Goal: Transaction & Acquisition: Obtain resource

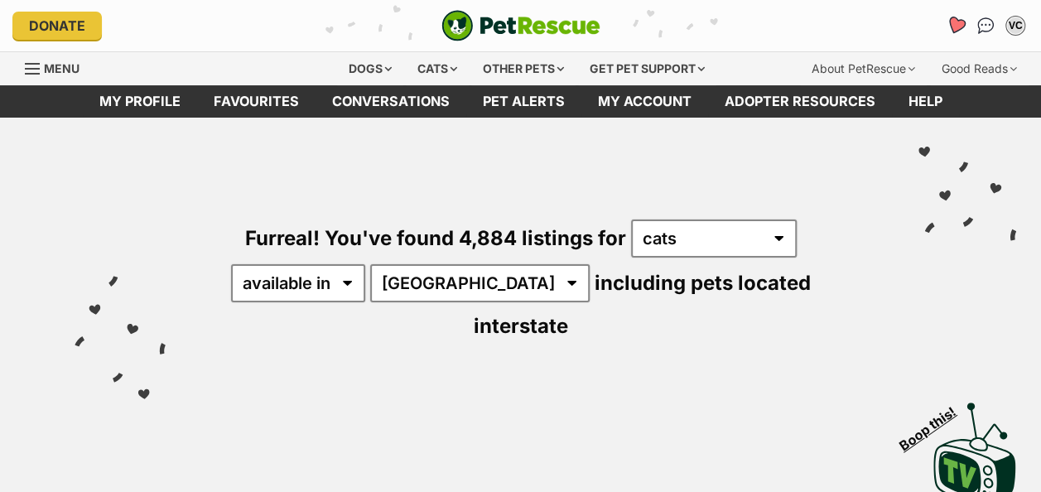
click at [956, 25] on icon "Favourites" at bounding box center [956, 25] width 20 height 19
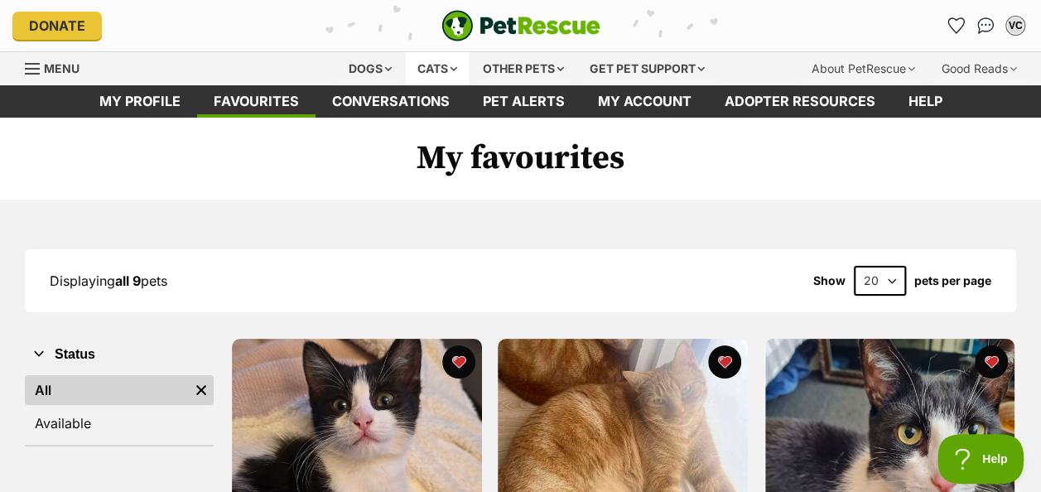
click at [434, 66] on div "Cats" at bounding box center [437, 68] width 63 height 33
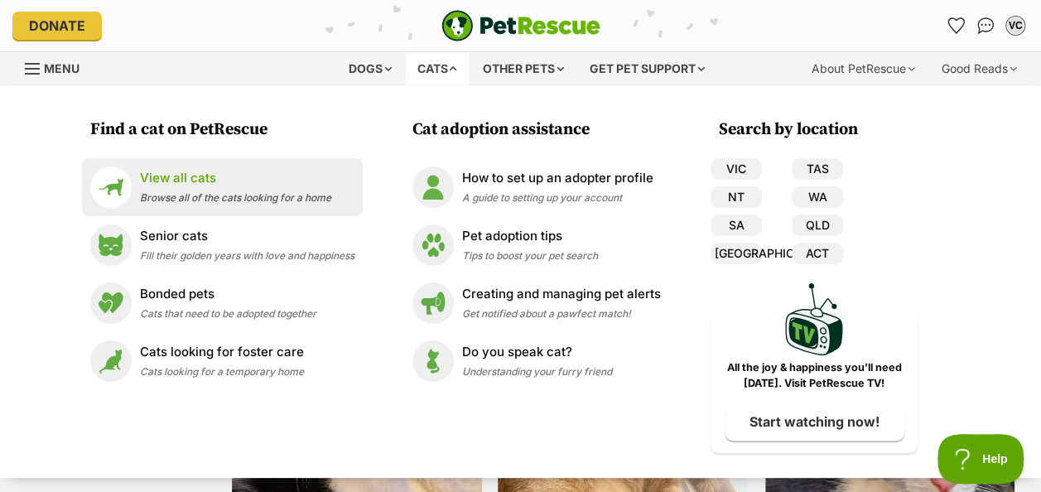
click at [186, 182] on p "View all cats" at bounding box center [235, 178] width 191 height 19
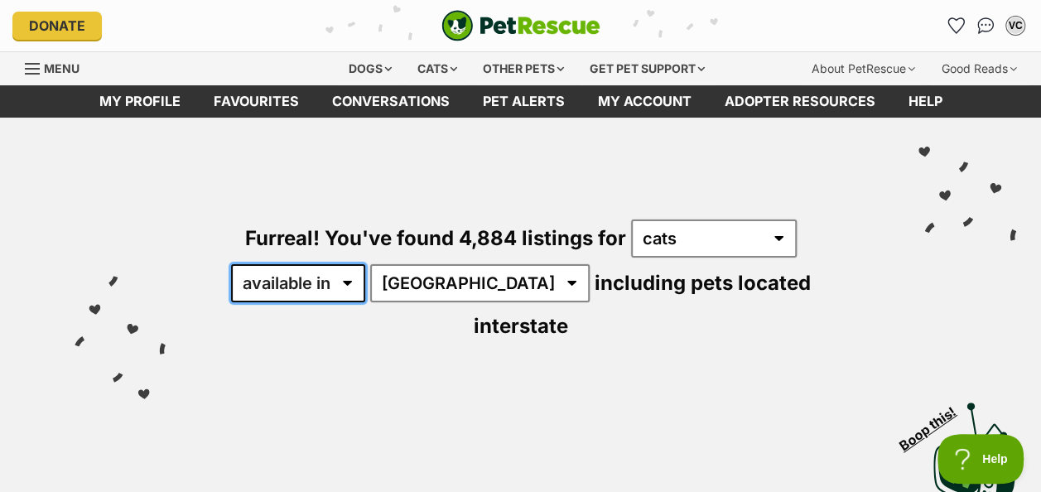
click at [352, 281] on select "available in located in" at bounding box center [298, 283] width 134 height 38
select select "disabled"
click at [231, 264] on select "available in located in" at bounding box center [298, 283] width 134 height 38
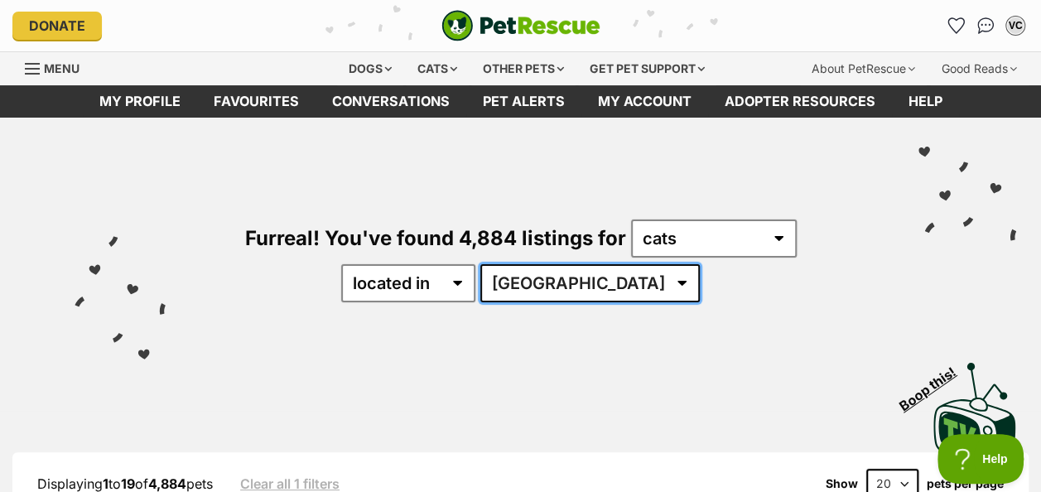
click at [591, 283] on select "Australia ACT NSW NT QLD SA TAS VIC WA" at bounding box center [589, 283] width 219 height 38
select select "SA"
click at [532, 264] on select "Australia ACT NSW NT QLD SA TAS VIC WA" at bounding box center [589, 283] width 219 height 38
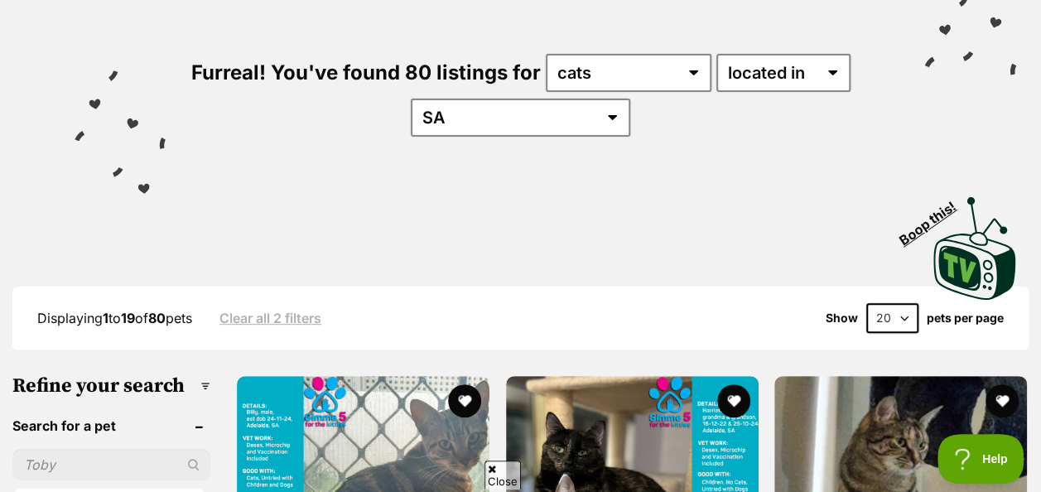
click at [901, 314] on select "20 40 60" at bounding box center [892, 318] width 52 height 30
select select "60"
click at [866, 303] on select "20 40 60" at bounding box center [892, 318] width 52 height 30
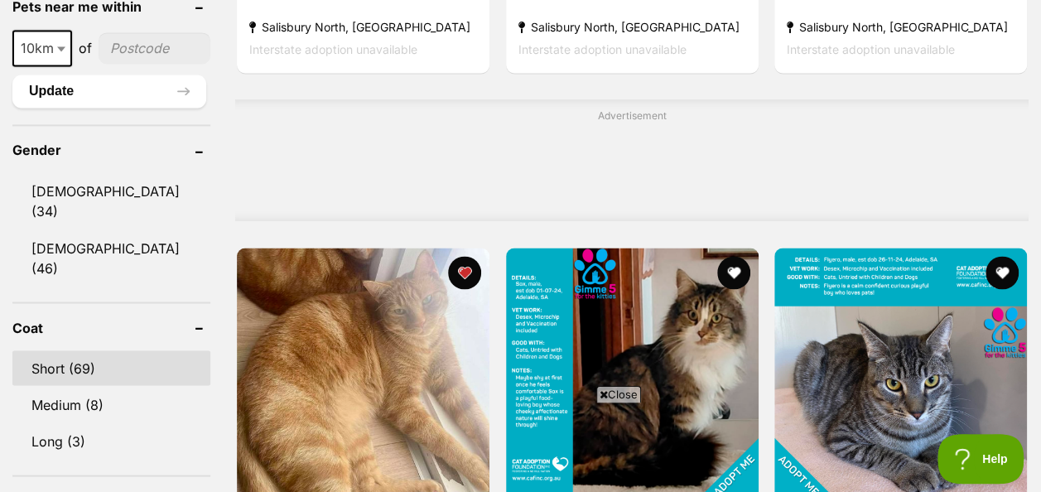
click at [116, 350] on link "Short (69)" at bounding box center [111, 367] width 198 height 35
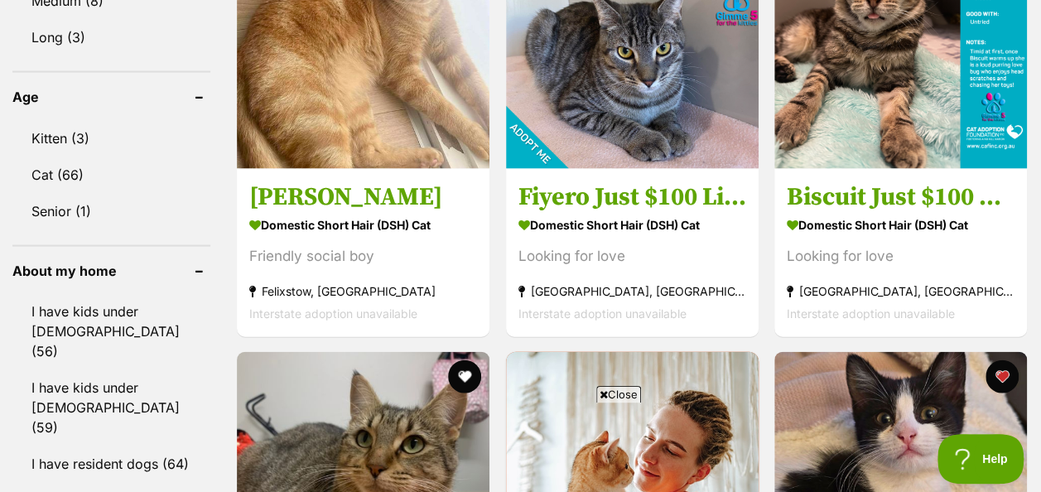
scroll to position [1656, 0]
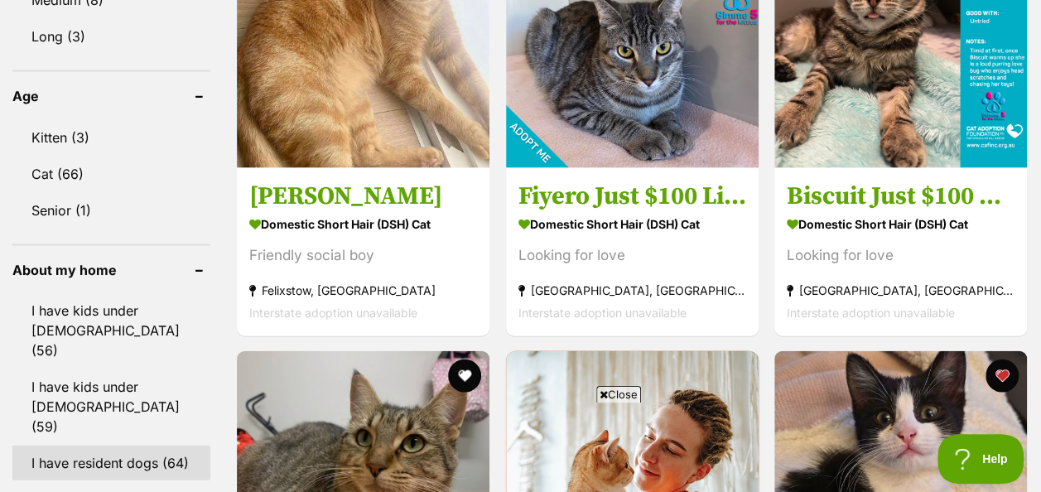
click at [102, 446] on link "I have resident dogs (64)" at bounding box center [111, 463] width 198 height 35
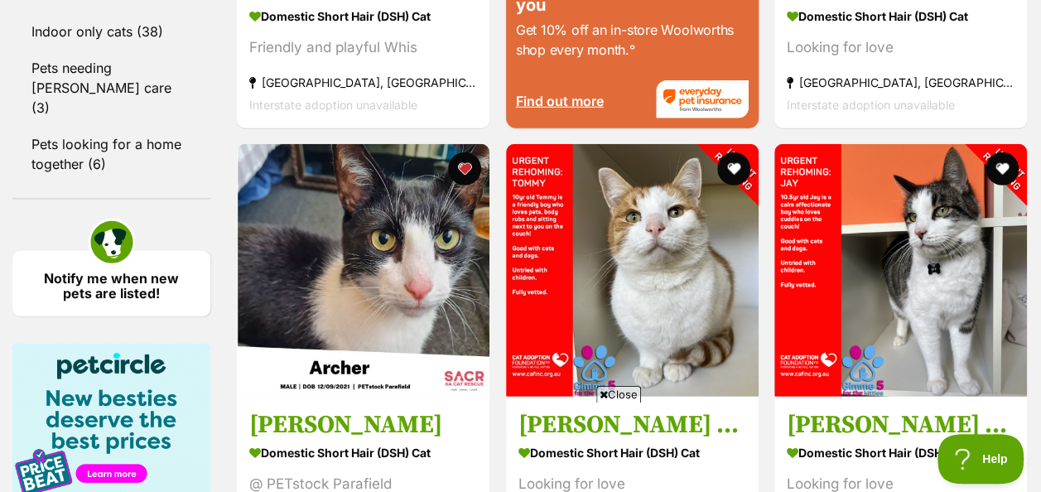
scroll to position [2402, 0]
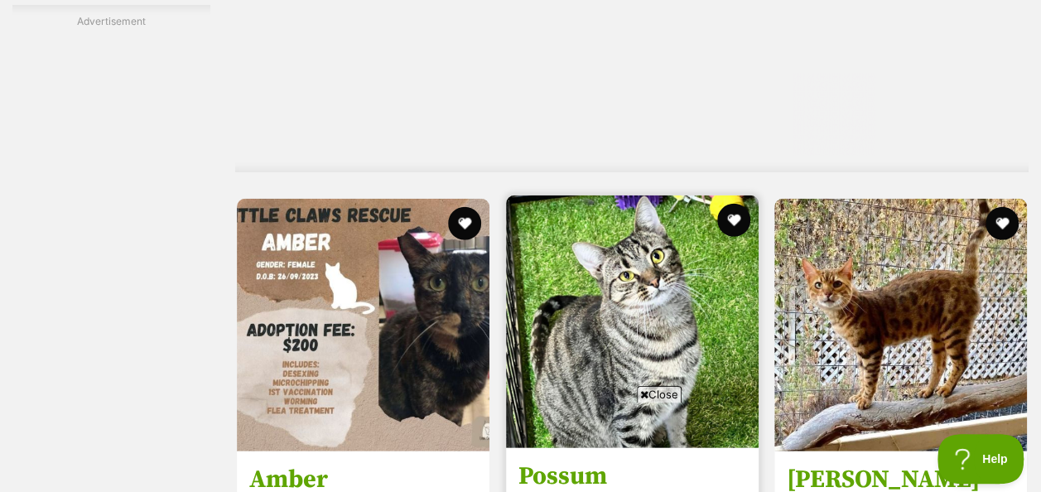
click at [655, 384] on img at bounding box center [632, 321] width 253 height 253
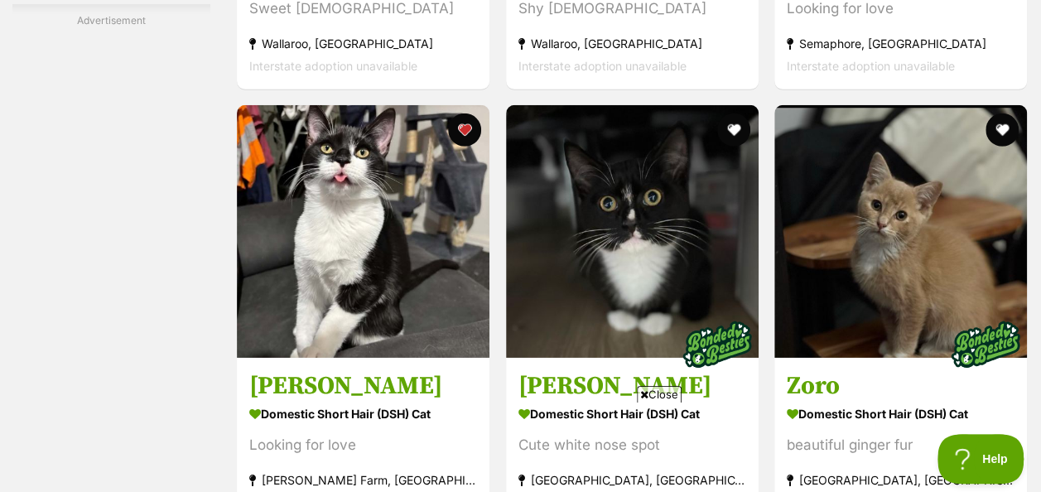
click at [666, 393] on span "Close" at bounding box center [659, 394] width 45 height 17
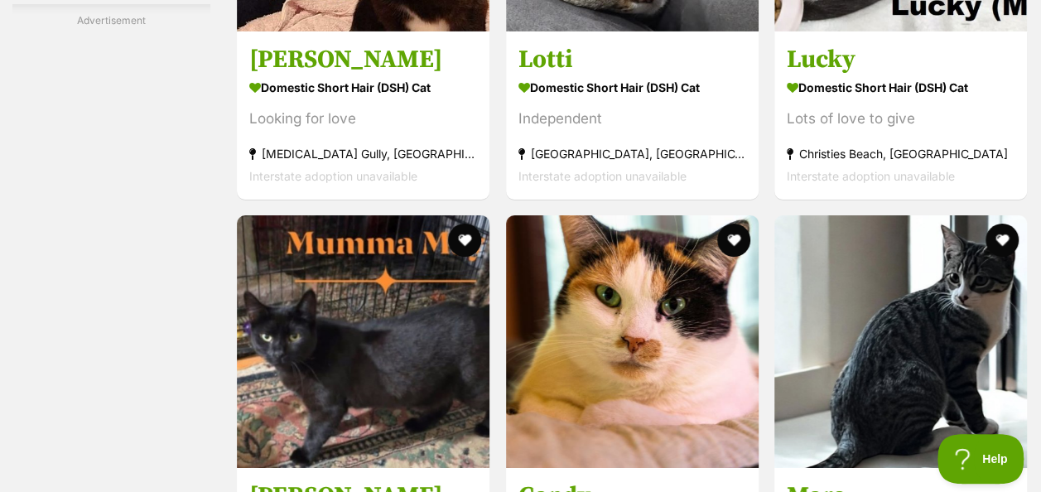
scroll to position [9028, 0]
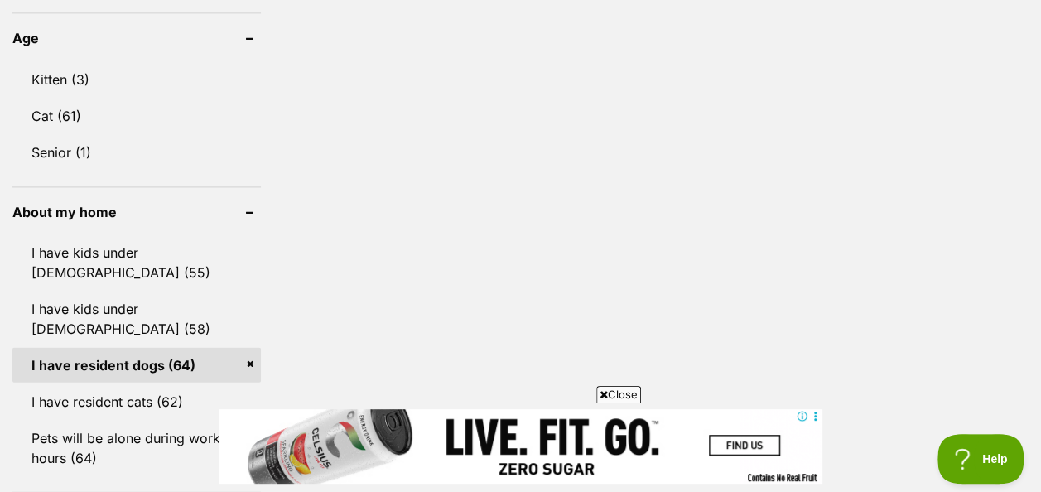
scroll to position [1656, 0]
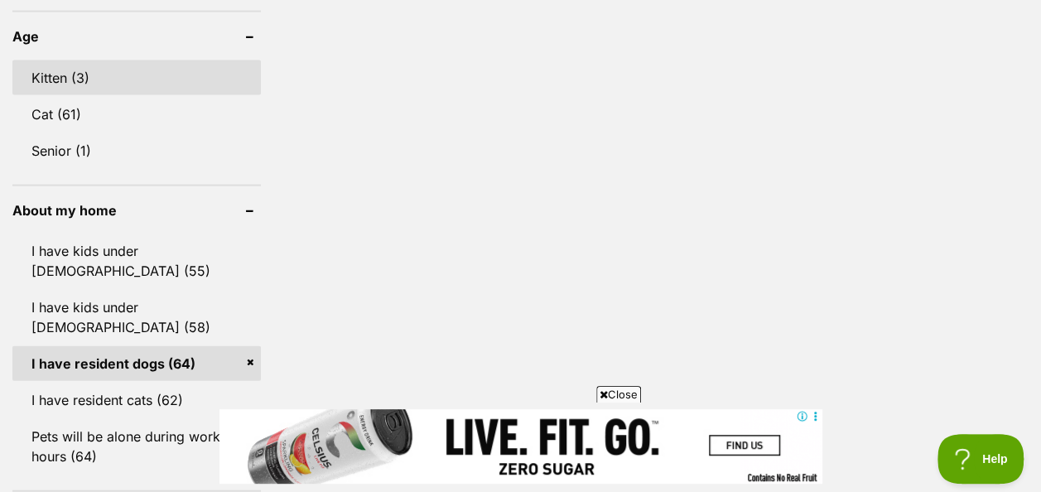
click at [57, 73] on link "Kitten (3)" at bounding box center [136, 77] width 248 height 35
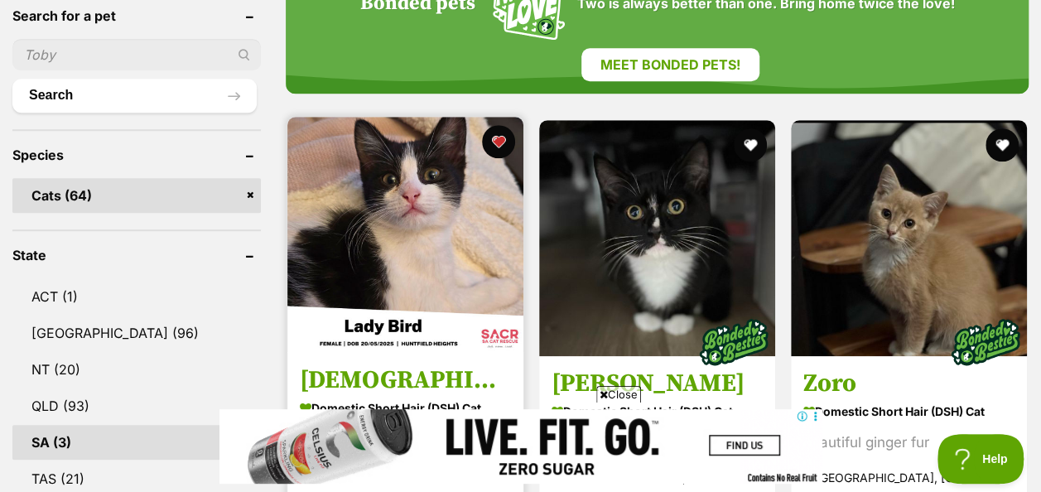
scroll to position [663, 0]
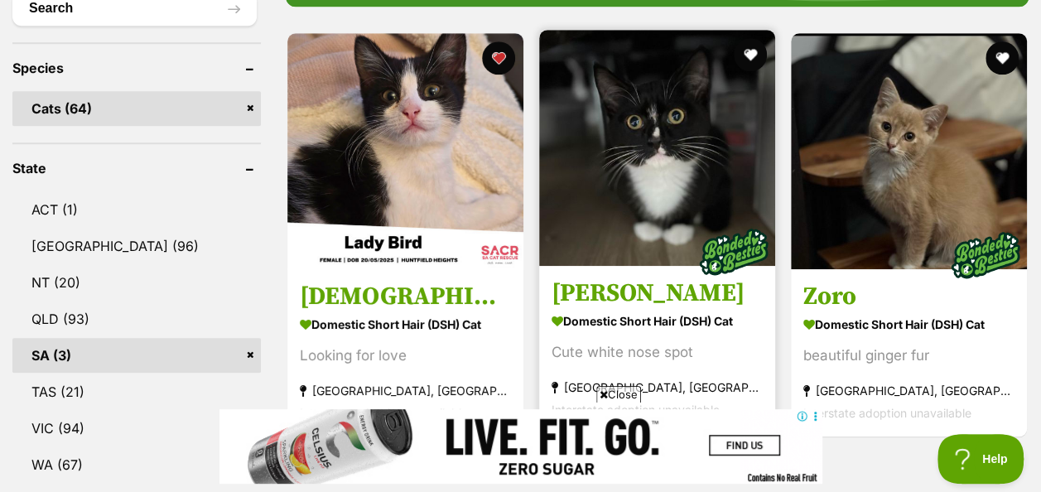
click at [649, 190] on img at bounding box center [657, 148] width 236 height 236
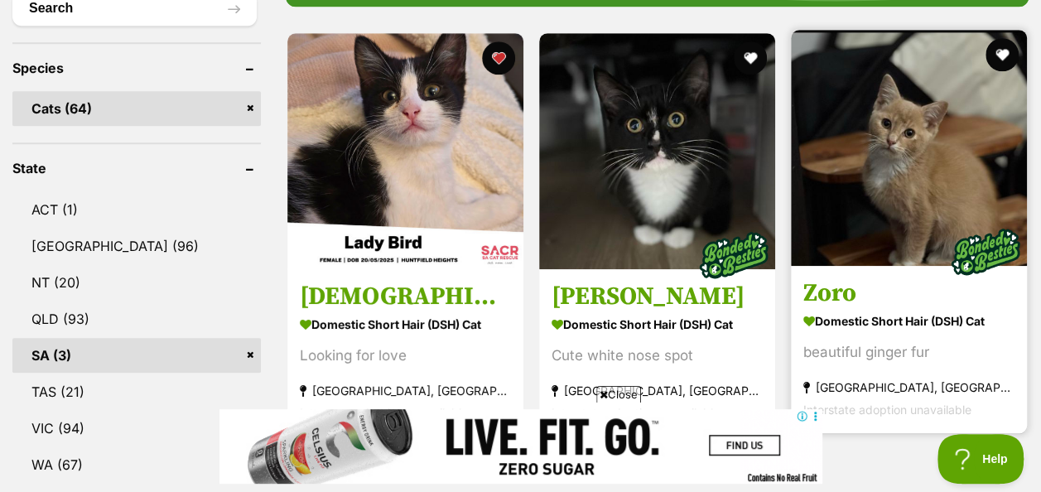
click at [936, 181] on img at bounding box center [909, 148] width 236 height 236
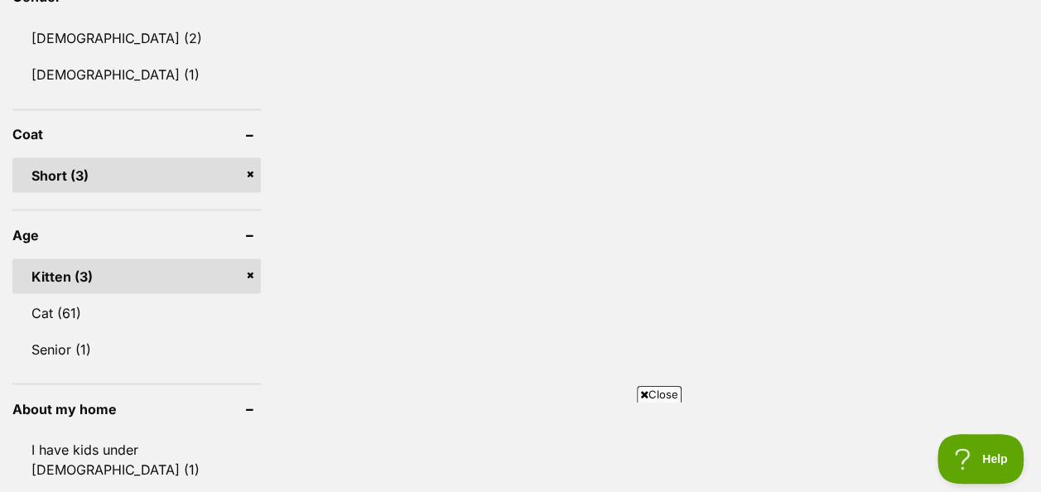
scroll to position [1491, 0]
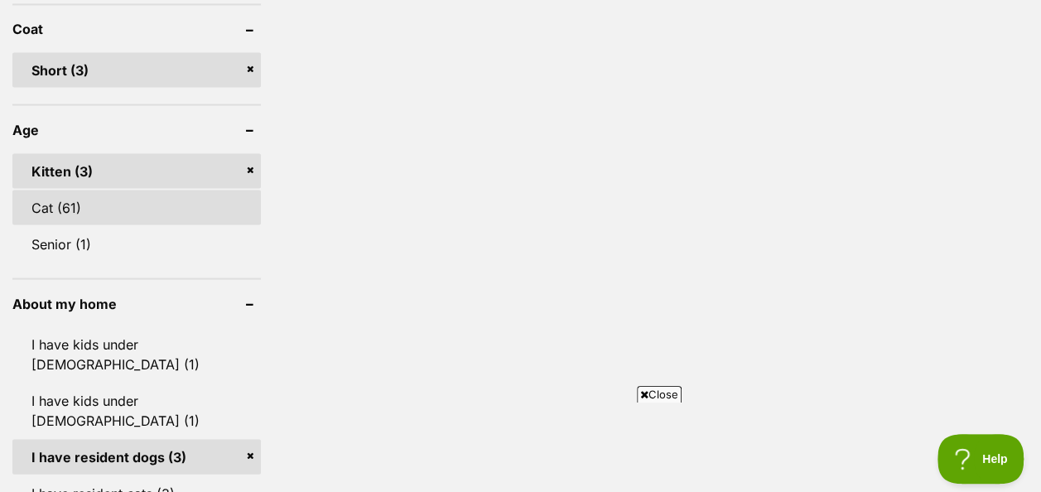
click at [70, 207] on link "Cat (61)" at bounding box center [136, 207] width 248 height 35
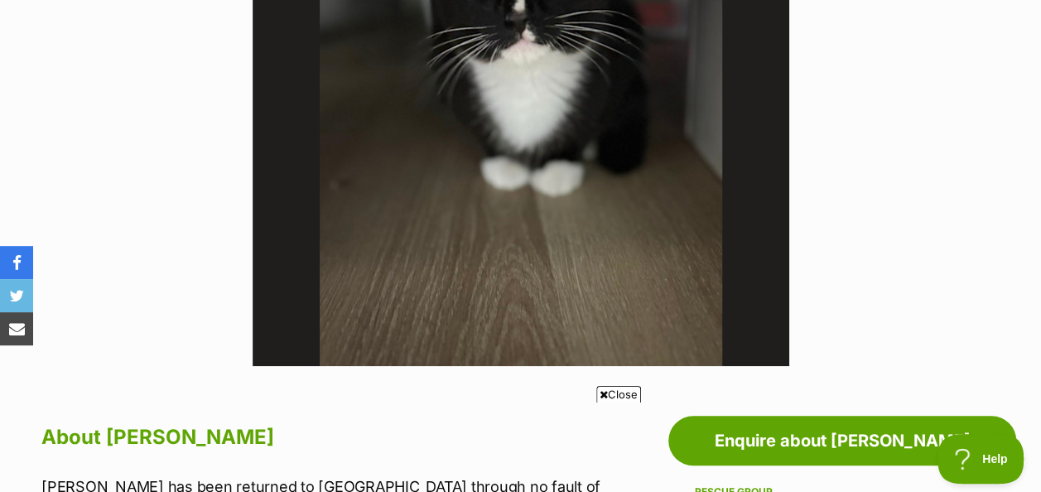
scroll to position [248, 0]
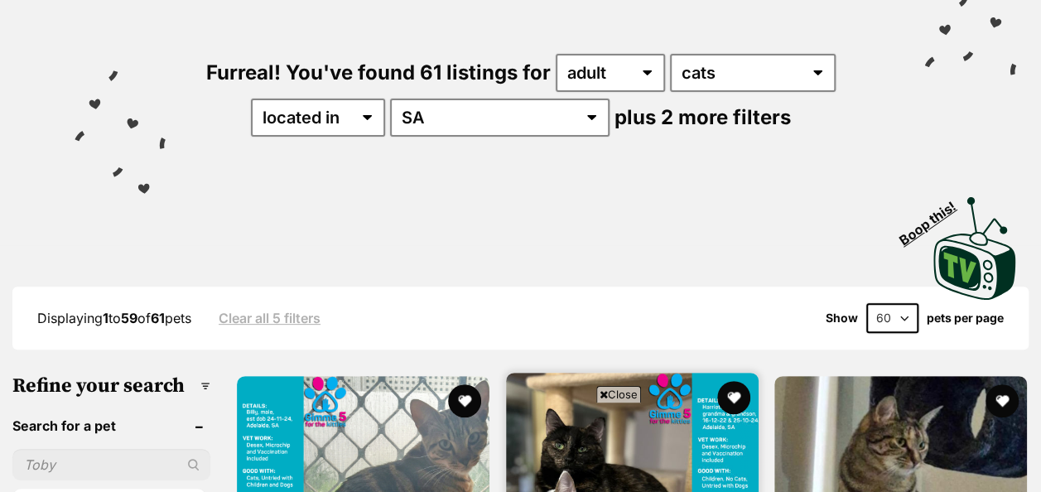
click at [621, 393] on span "Close" at bounding box center [618, 394] width 45 height 17
